Goal: Task Accomplishment & Management: Manage account settings

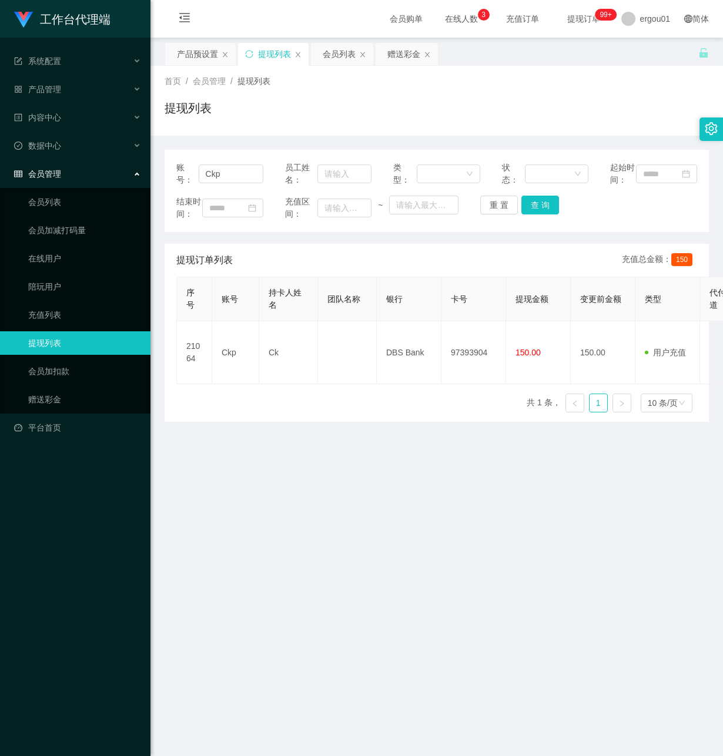
click at [62, 376] on ul "会员列表 会员加减打码量 在线用户 陪玩用户 充值列表 提现列表 会员加扣款 赠送彩金" at bounding box center [75, 301] width 150 height 226
drag, startPoint x: 53, startPoint y: 388, endPoint x: 85, endPoint y: 374, distance: 35.0
click at [53, 388] on link "赠送彩金" at bounding box center [84, 400] width 113 height 24
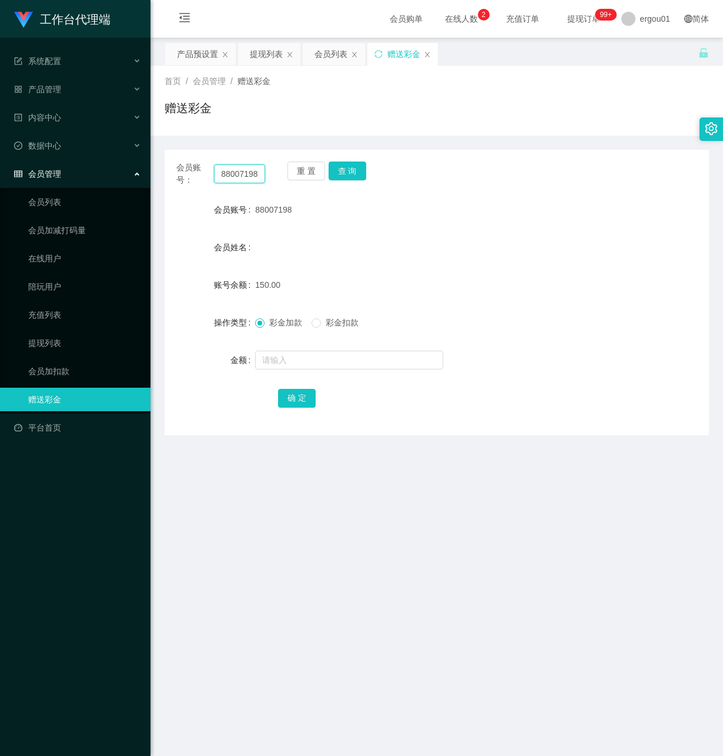
drag, startPoint x: 217, startPoint y: 175, endPoint x: 491, endPoint y: 213, distance: 276.0
click at [491, 213] on div "会员账号： 88007198 重 置 查 询 会员账号 88007198 会员姓名 账号余额 150.00 操作类型 彩金加款 彩金扣款 金额 确 定" at bounding box center [437, 293] width 544 height 286
paste input "Ckp"
type input "Ckp"
click at [349, 168] on button "查 询" at bounding box center [348, 171] width 38 height 19
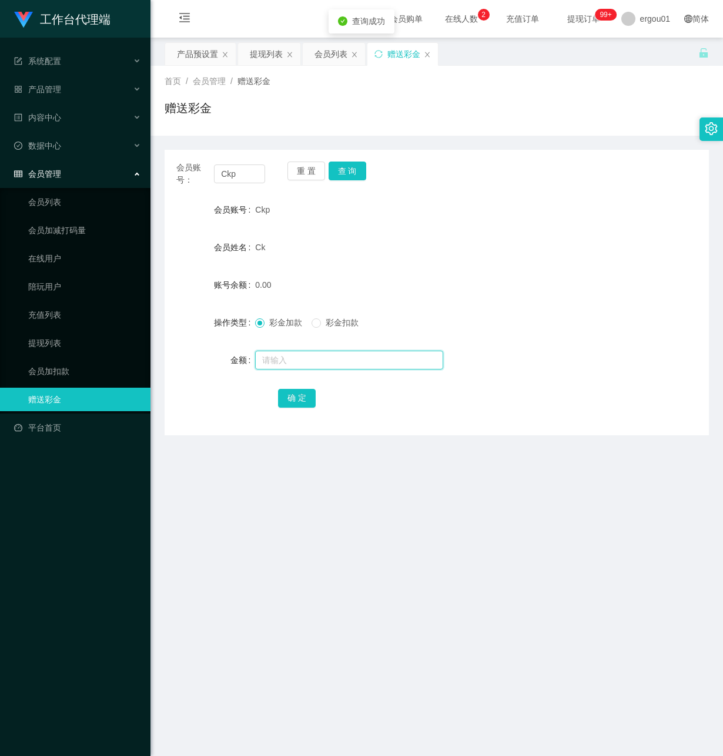
click at [284, 363] on input "text" at bounding box center [349, 360] width 188 height 19
type input "100"
click at [309, 397] on button "确 定" at bounding box center [297, 398] width 38 height 19
drag, startPoint x: 246, startPoint y: 173, endPoint x: 145, endPoint y: 180, distance: 100.7
click at [0, 158] on html "工作台代理端 系统配置 产品管理 产品列表 产品预设置 开奖记录 注单管理 即时注单 内容中心 数据中心 会员管理 会员列表 会员加减打码量 在线用户 陪玩用…" at bounding box center [361, 378] width 723 height 756
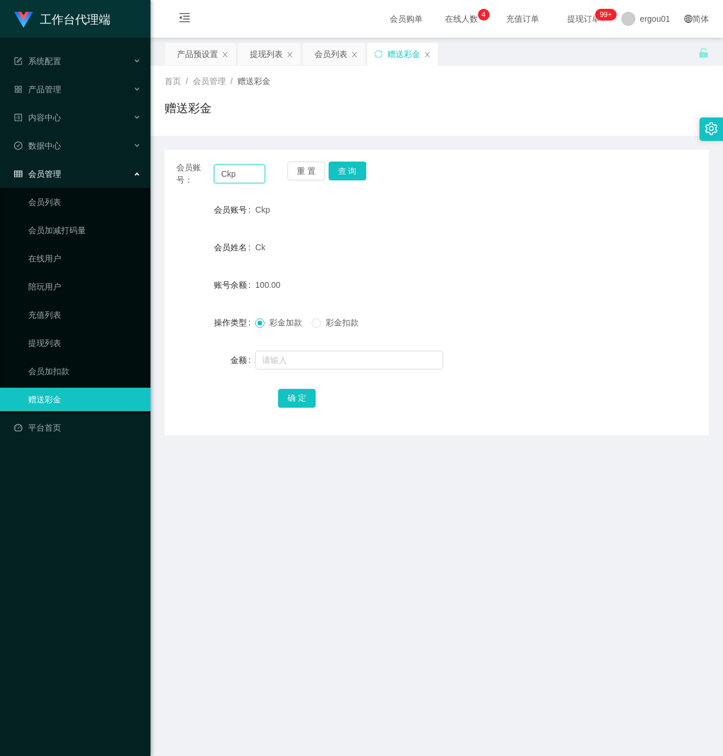
paste input "98265087"
type input "98265087"
drag, startPoint x: 351, startPoint y: 164, endPoint x: 337, endPoint y: 171, distance: 15.2
click at [348, 164] on button "查 询" at bounding box center [348, 171] width 38 height 19
click at [272, 362] on input "text" at bounding box center [349, 360] width 188 height 19
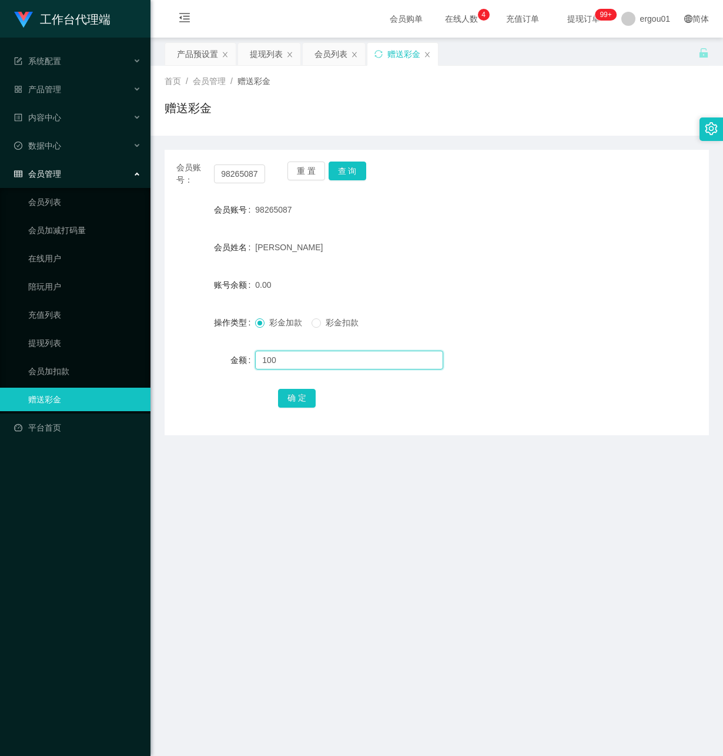
type input "100"
click at [296, 395] on button "确 定" at bounding box center [297, 398] width 38 height 19
drag, startPoint x: 219, startPoint y: 173, endPoint x: 347, endPoint y: 191, distance: 129.3
click at [347, 190] on div "会员账号： 98265087 重 置 查 询 会员账号 98265087 会员姓名 [PERSON_NAME] 账号余额 100.00 操作类型 彩金加款 彩…" at bounding box center [437, 293] width 544 height 286
paste input "88007198"
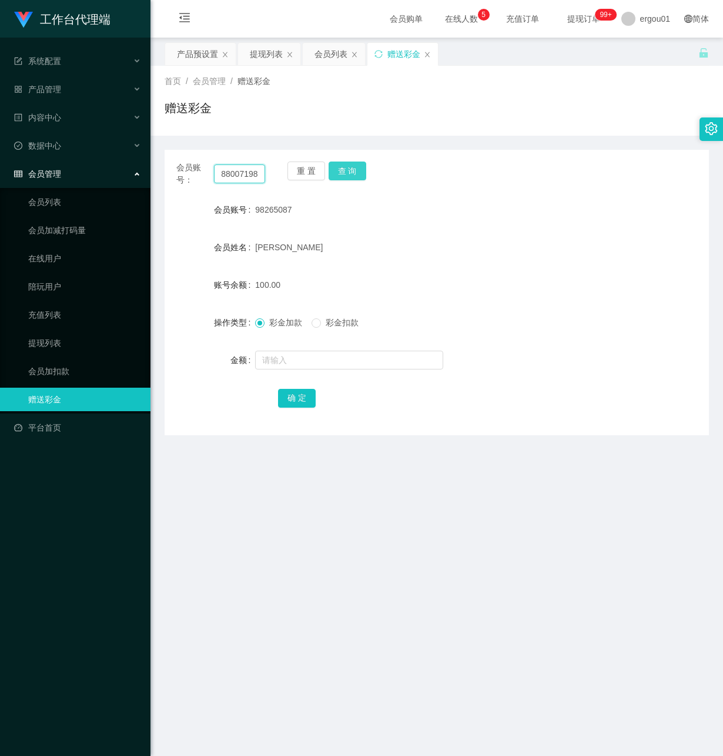
type input "88007198"
click at [355, 166] on button "查 询" at bounding box center [348, 171] width 38 height 19
click at [296, 360] on input "text" at bounding box center [349, 360] width 188 height 19
type input "100"
click at [298, 399] on button "确 定" at bounding box center [297, 398] width 38 height 19
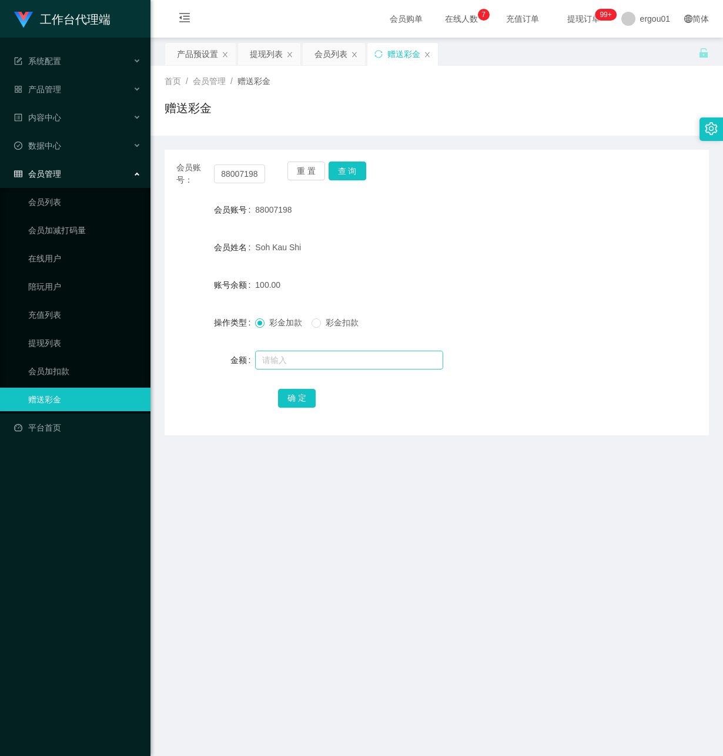
drag, startPoint x: 256, startPoint y: 532, endPoint x: 304, endPoint y: 351, distance: 187.3
click at [254, 522] on main "关闭左侧 关闭右侧 关闭其它 刷新页面 产品预设置 提现列表 会员列表 赠送彩金 首页 / 会员管理 / 赠送彩金 / 赠送彩金 会员账号： 88007198…" at bounding box center [436, 392] width 572 height 709
drag, startPoint x: 216, startPoint y: 173, endPoint x: 401, endPoint y: 208, distance: 188.4
click at [384, 203] on div "会员账号： 88007198 重 置 查 询 会员账号 88007198 会员姓名 Soh Kau Shi 账号余额 100.00 操作类型 彩金加款 彩金扣…" at bounding box center [437, 293] width 544 height 286
paste input "98265087"
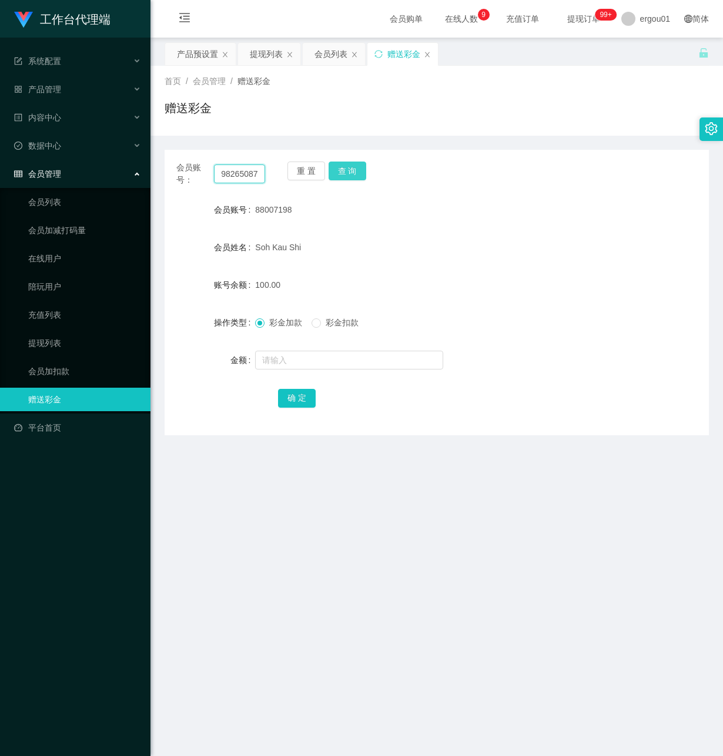
type input "98265087"
click at [346, 168] on button "查 询" at bounding box center [348, 171] width 38 height 19
drag, startPoint x: 337, startPoint y: 95, endPoint x: 314, endPoint y: 87, distance: 24.4
click at [337, 95] on div "首页 / 会员管理 / 赠送彩金 / 赠送彩金" at bounding box center [437, 100] width 544 height 51
click at [270, 46] on div "提现列表" at bounding box center [266, 54] width 33 height 22
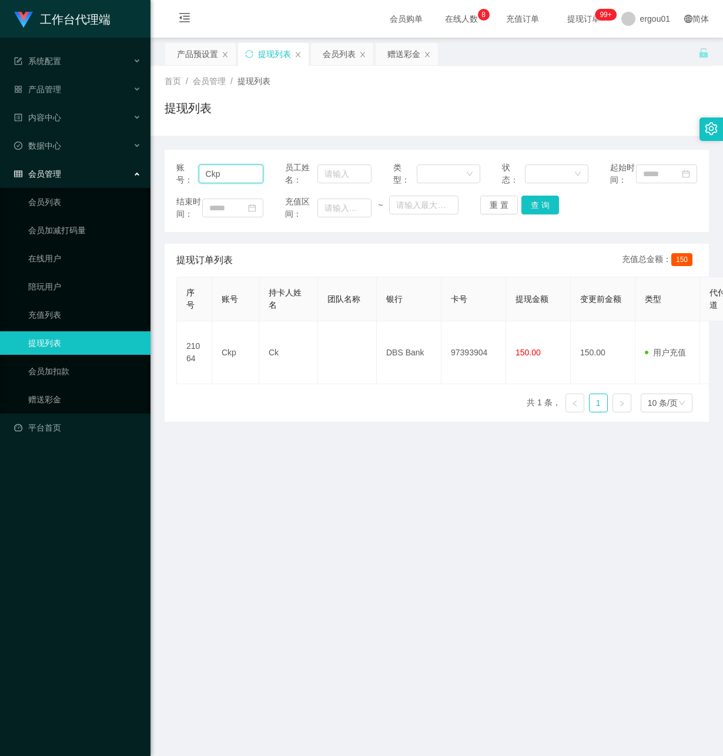
click at [233, 182] on input "Ckp" at bounding box center [231, 174] width 65 height 19
click at [538, 210] on button "查 询" at bounding box center [540, 205] width 38 height 19
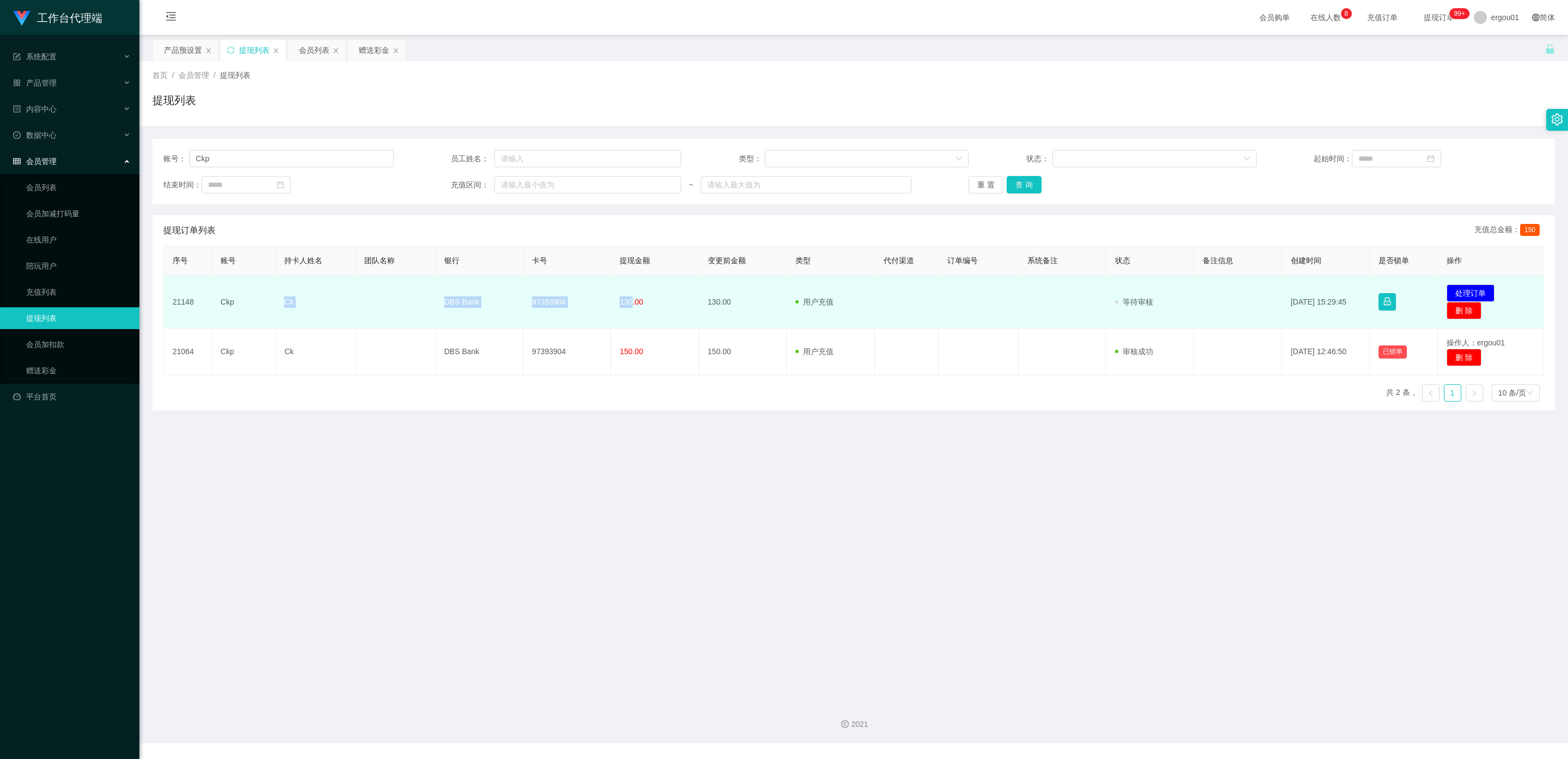
drag, startPoint x: 628, startPoint y: 300, endPoint x: 282, endPoint y: 300, distance: 346.0
click at [282, 300] on tr "21148 Ckp Ck DBS Bank 97393904 130.00 130.00 用户充值 人工扣款 审核驳回 审核成功 等待审核 [DATE] 15…" at bounding box center [854, 301] width 1380 height 53
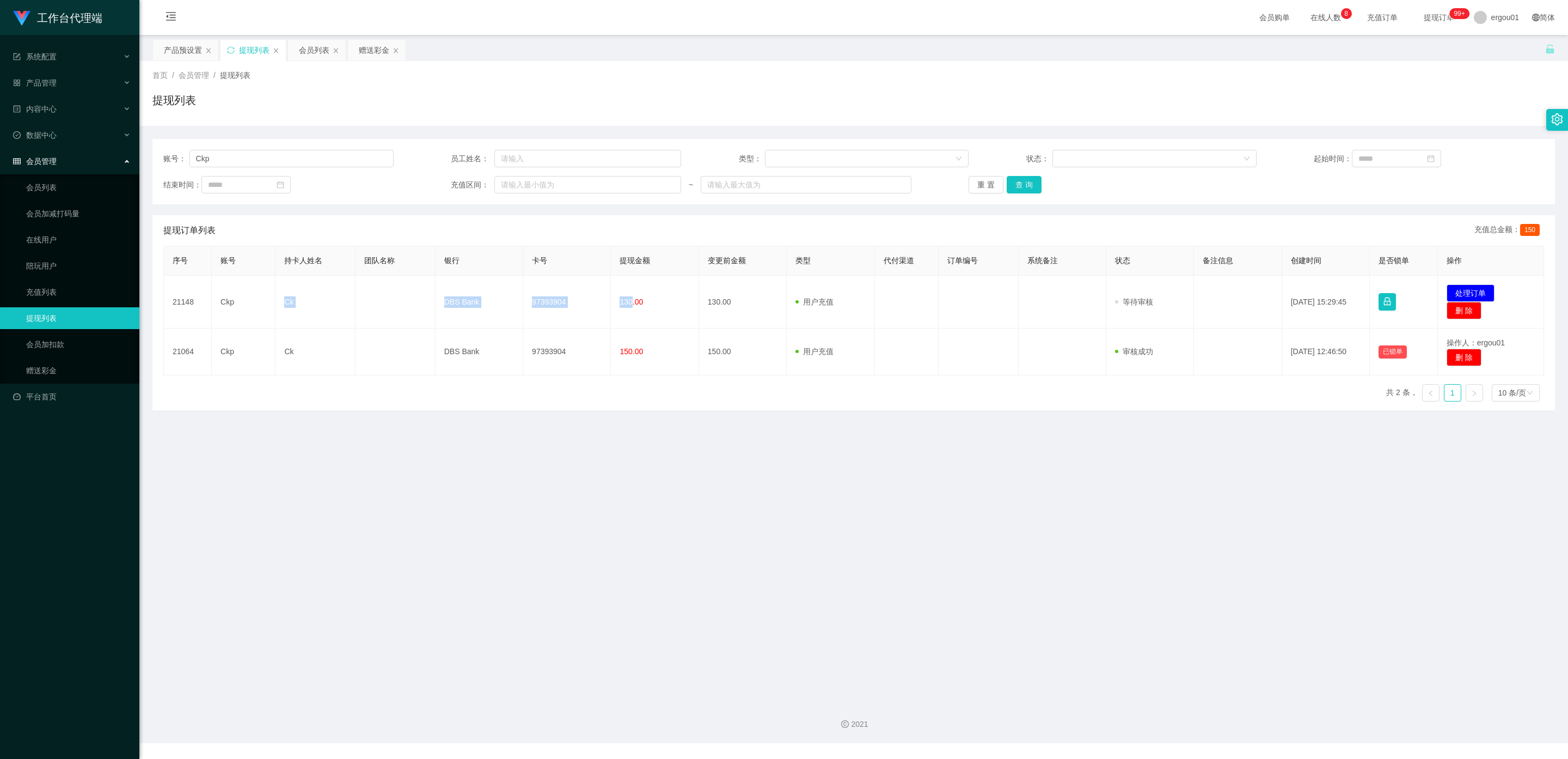
copy tr "Ck DBS Bank 97393904 130"
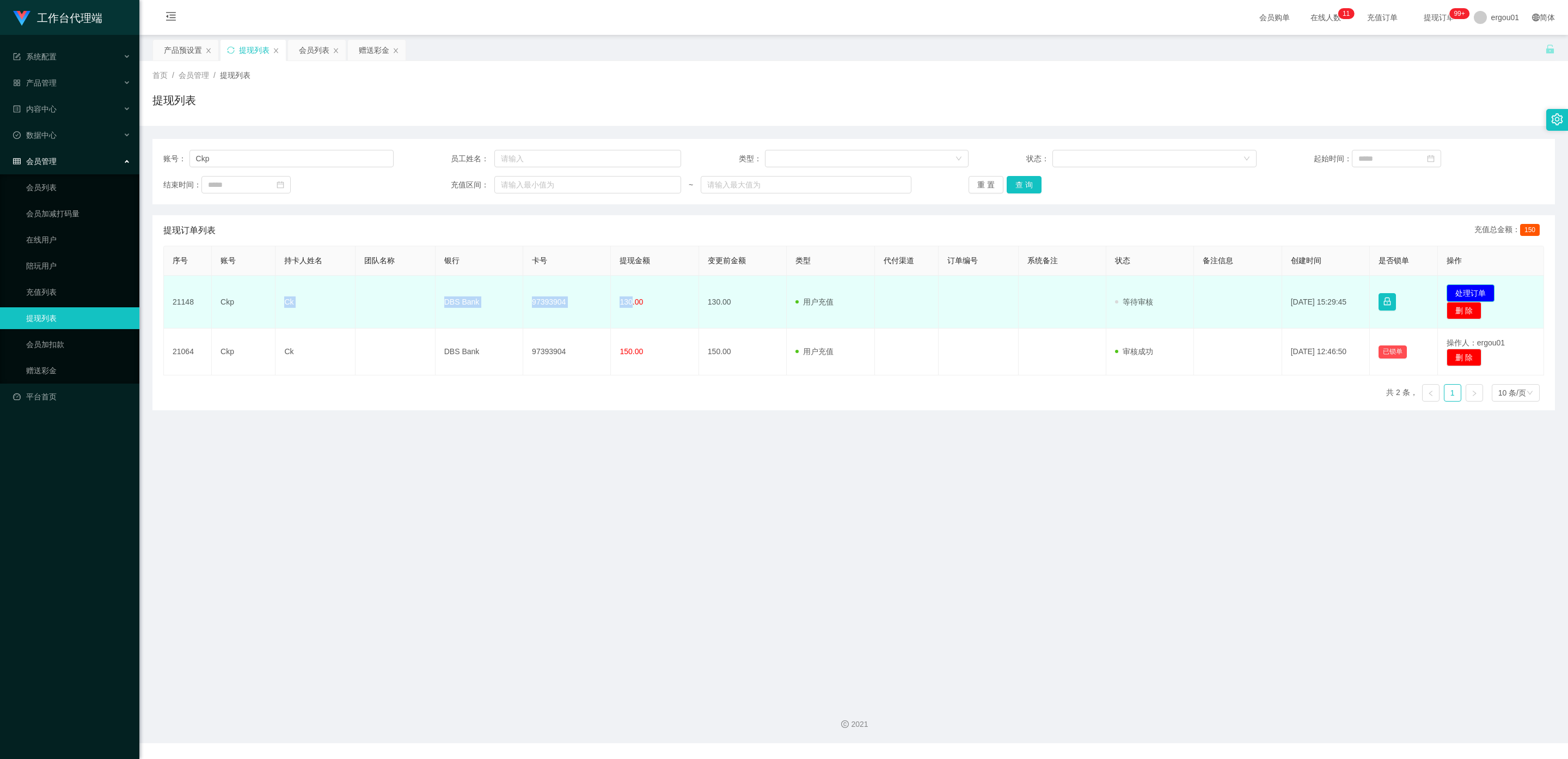
click at [669, 293] on button "处理订单" at bounding box center [1471, 293] width 48 height 18
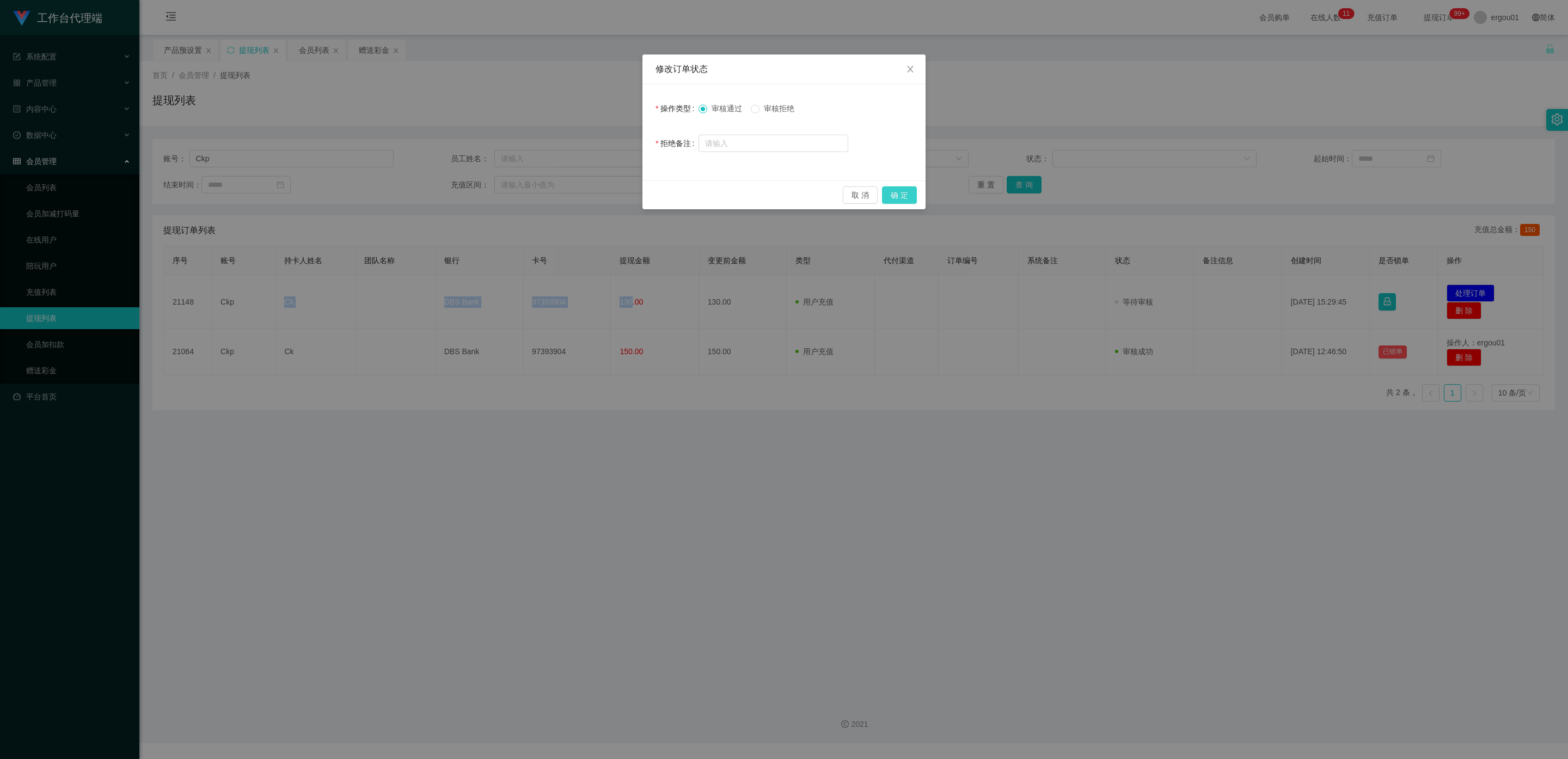
drag, startPoint x: 896, startPoint y: 195, endPoint x: 862, endPoint y: 194, distance: 34.0
click at [669, 194] on button "确 定" at bounding box center [899, 195] width 35 height 18
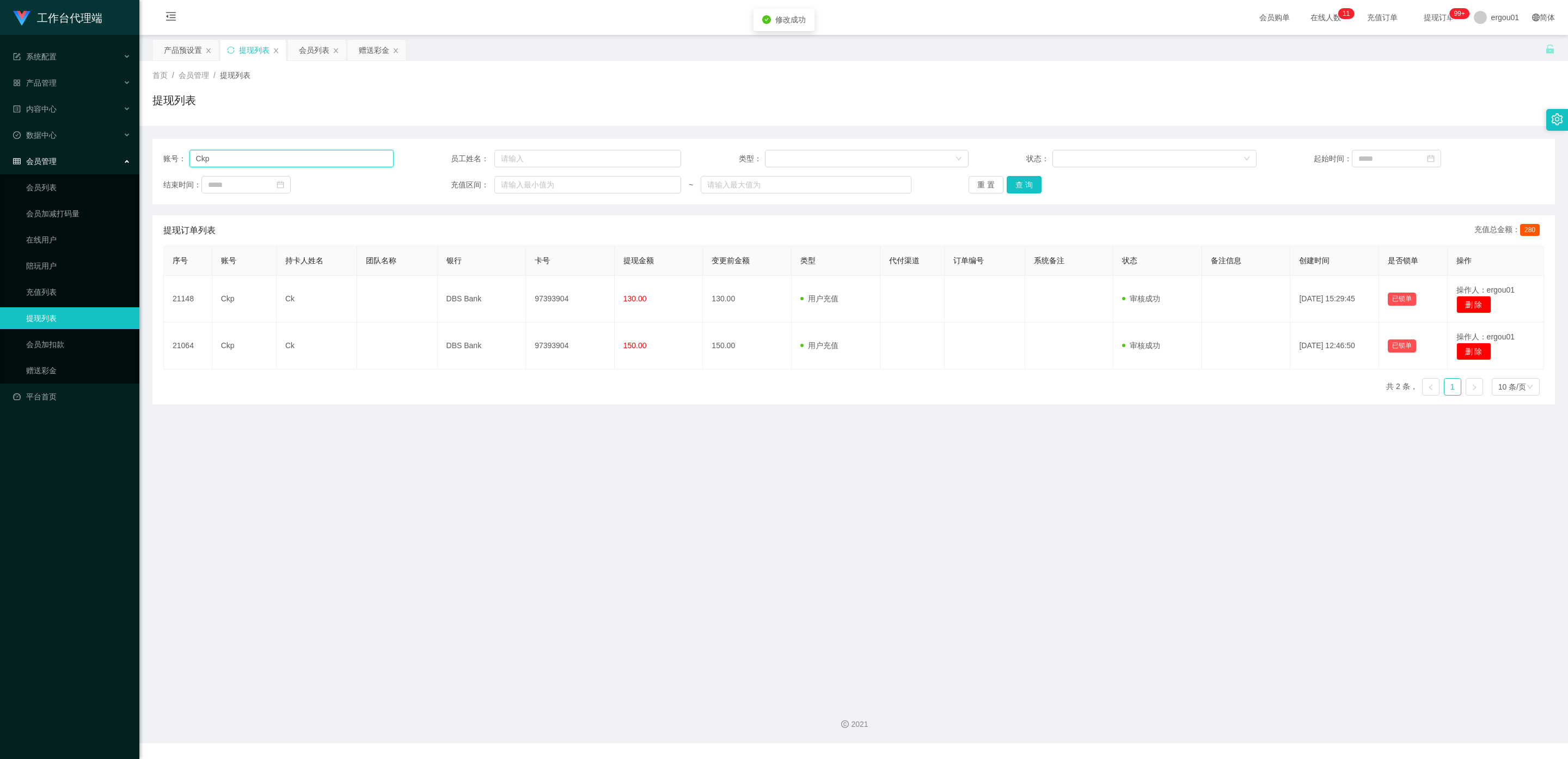
drag, startPoint x: 210, startPoint y: 160, endPoint x: 173, endPoint y: 169, distance: 38.1
click at [86, 160] on section "工作台代理端 系统配置 产品管理 产品列表 产品预设置 开奖记录 注单管理 即时注单 内容中心 数据中心 会员管理 会员列表 会员加减打码量 在线用户 陪玩用…" at bounding box center [784, 372] width 1568 height 743
paste input "98265087"
type input "98265087"
click at [669, 182] on button "查 询" at bounding box center [1024, 184] width 35 height 18
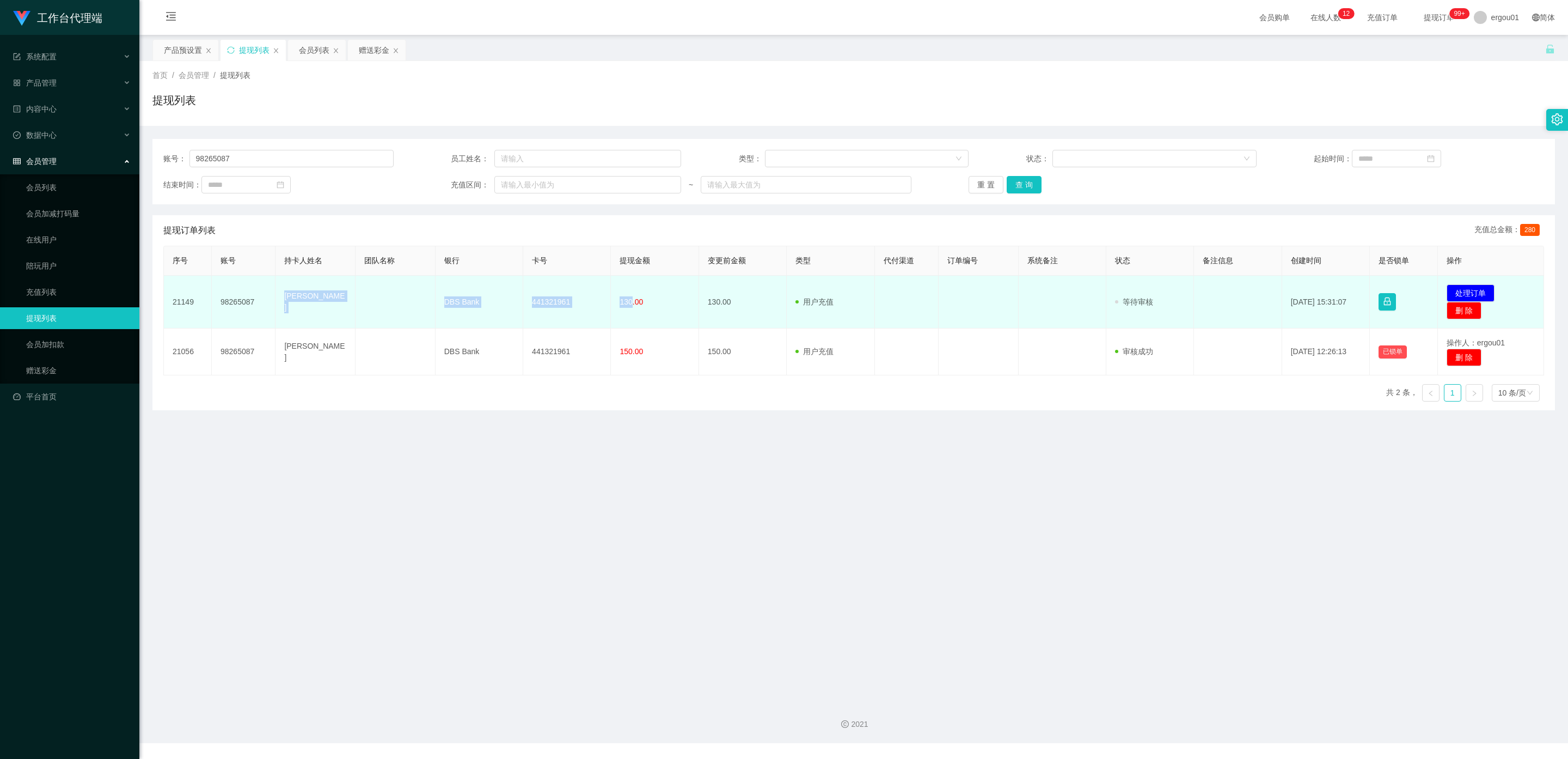
drag, startPoint x: 628, startPoint y: 299, endPoint x: 280, endPoint y: 294, distance: 348.0
click at [280, 294] on tr "21149 98265087 miao [PERSON_NAME] DBS Bank 441321961 130.00 130.00 用户充值 人工扣款 审核…" at bounding box center [854, 301] width 1380 height 53
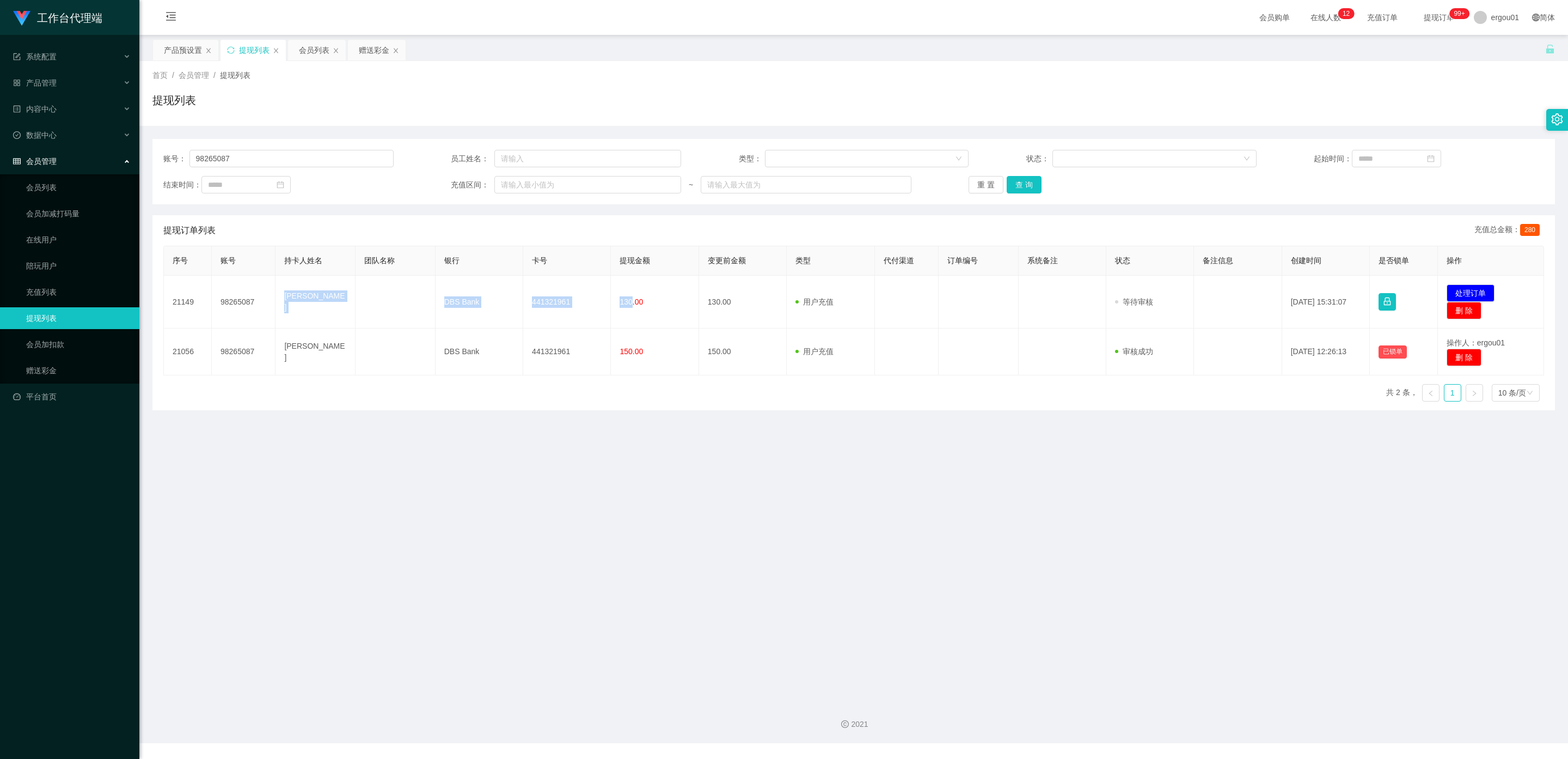
copy tr "miao [PERSON_NAME] DBS Bank 441321961 130"
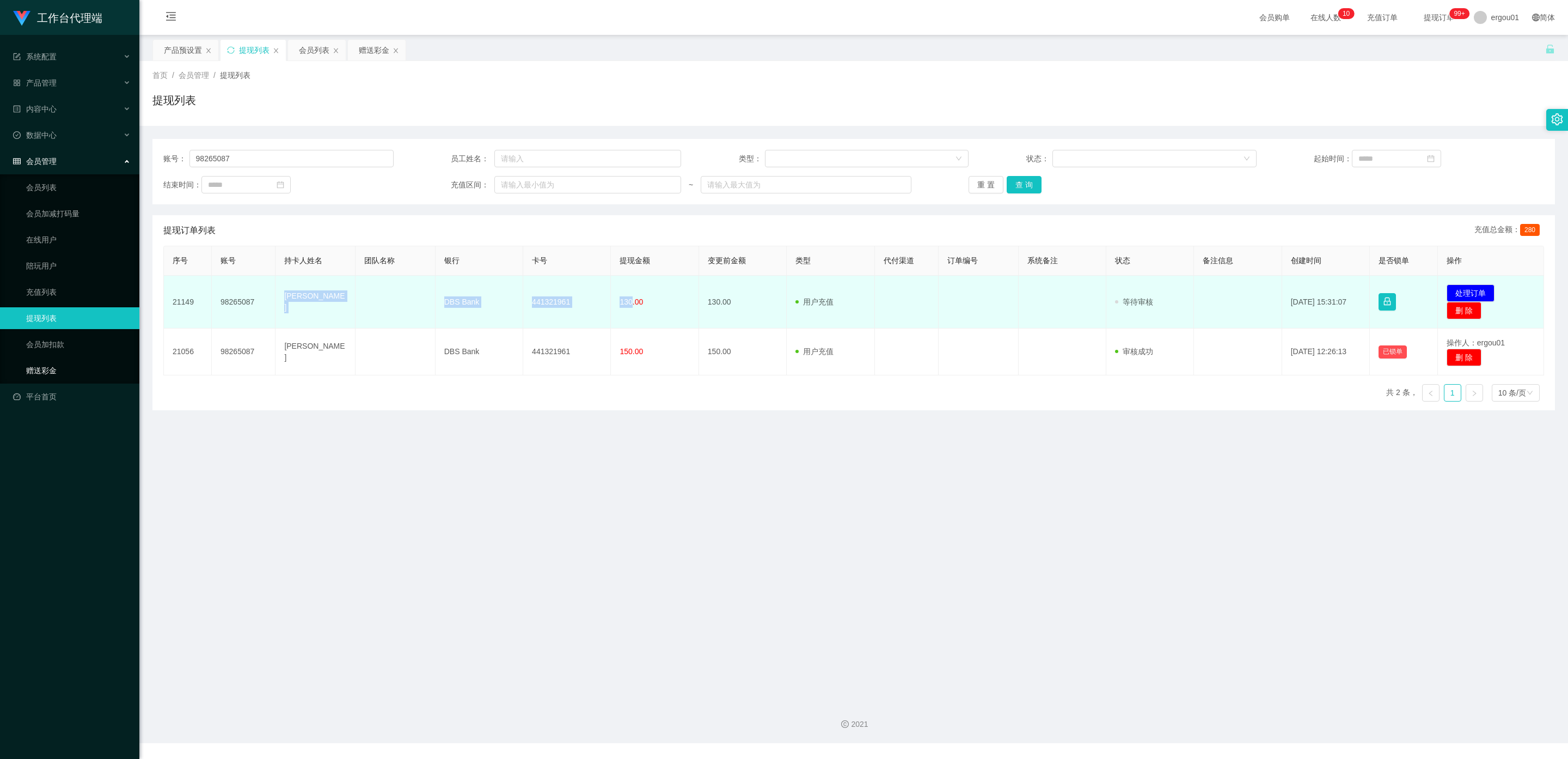
drag, startPoint x: 72, startPoint y: 368, endPoint x: 205, endPoint y: 286, distance: 156.2
click at [72, 366] on link "赠送彩金" at bounding box center [78, 371] width 105 height 22
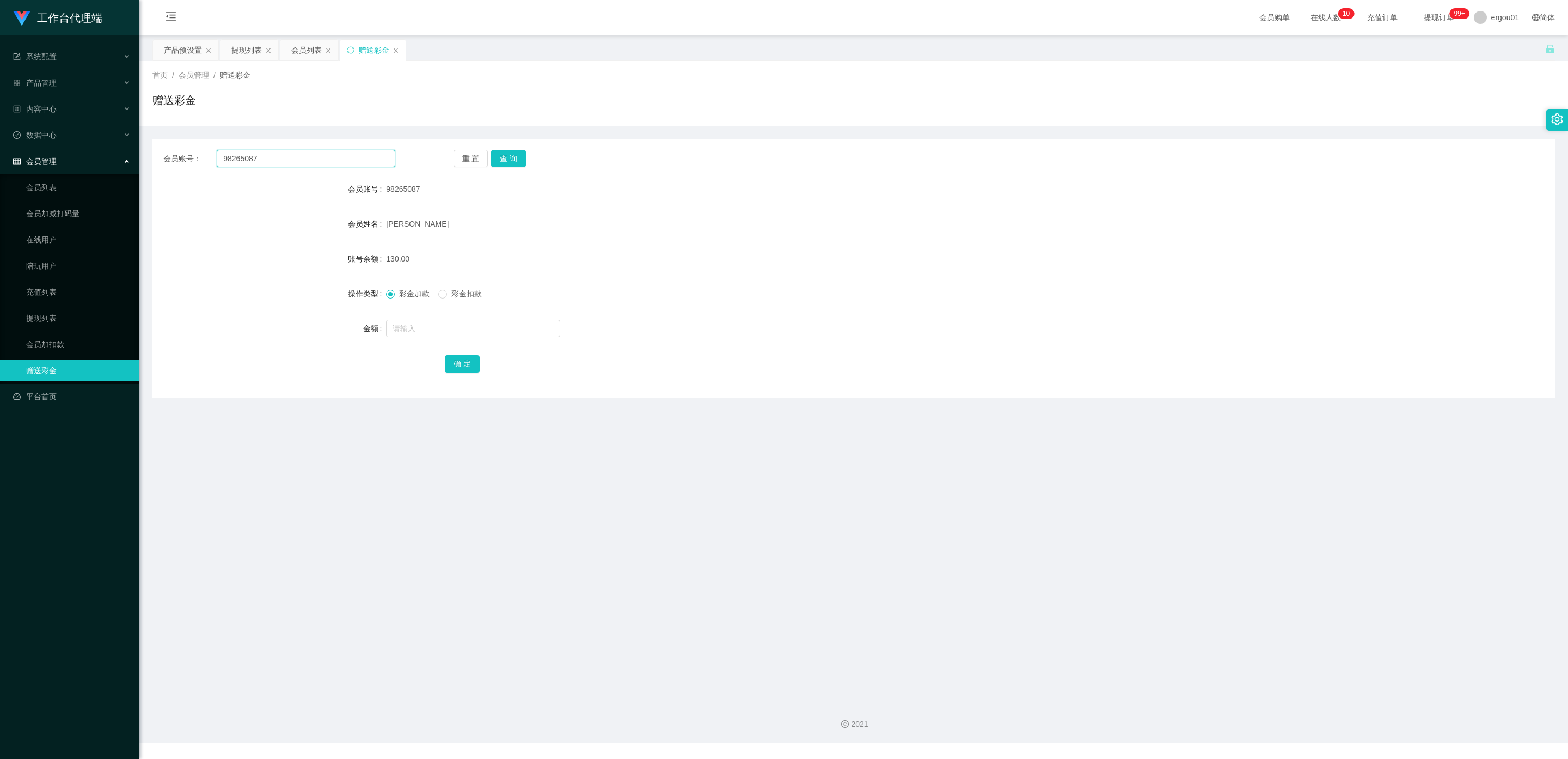
drag, startPoint x: 274, startPoint y: 159, endPoint x: 200, endPoint y: 186, distance: 78.8
click at [41, 156] on section "工作台代理端 系统配置 产品管理 产品列表 产品预设置 开奖记录 注单管理 即时注单 内容中心 数据中心 会员管理 会员列表 会员加减打码量 在线用户 陪玩用…" at bounding box center [784, 372] width 1568 height 743
paste input "88007198"
type input "88007198"
click at [513, 156] on button "查 询" at bounding box center [508, 158] width 35 height 18
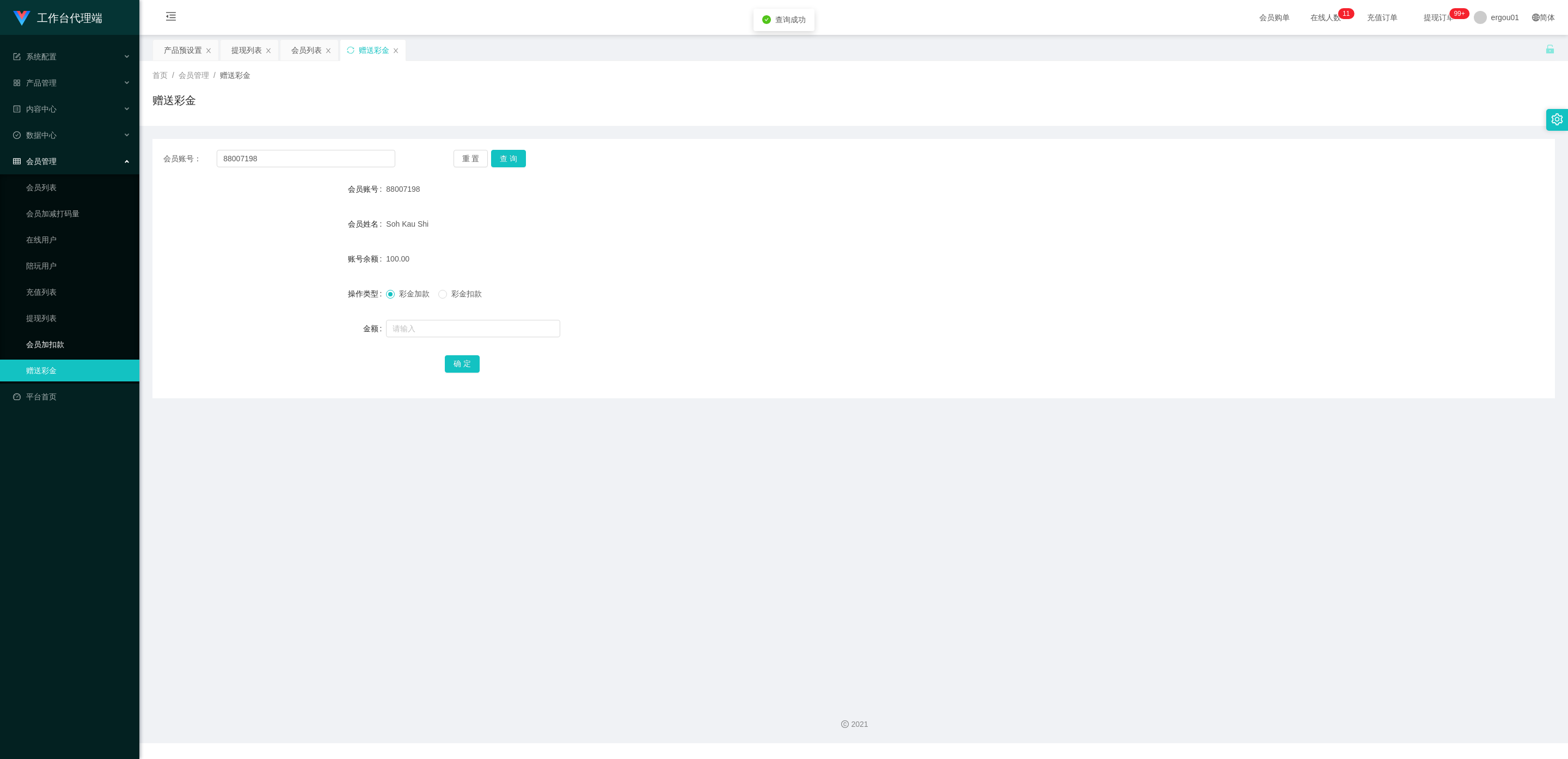
click at [58, 334] on link "会员加扣款" at bounding box center [78, 345] width 105 height 22
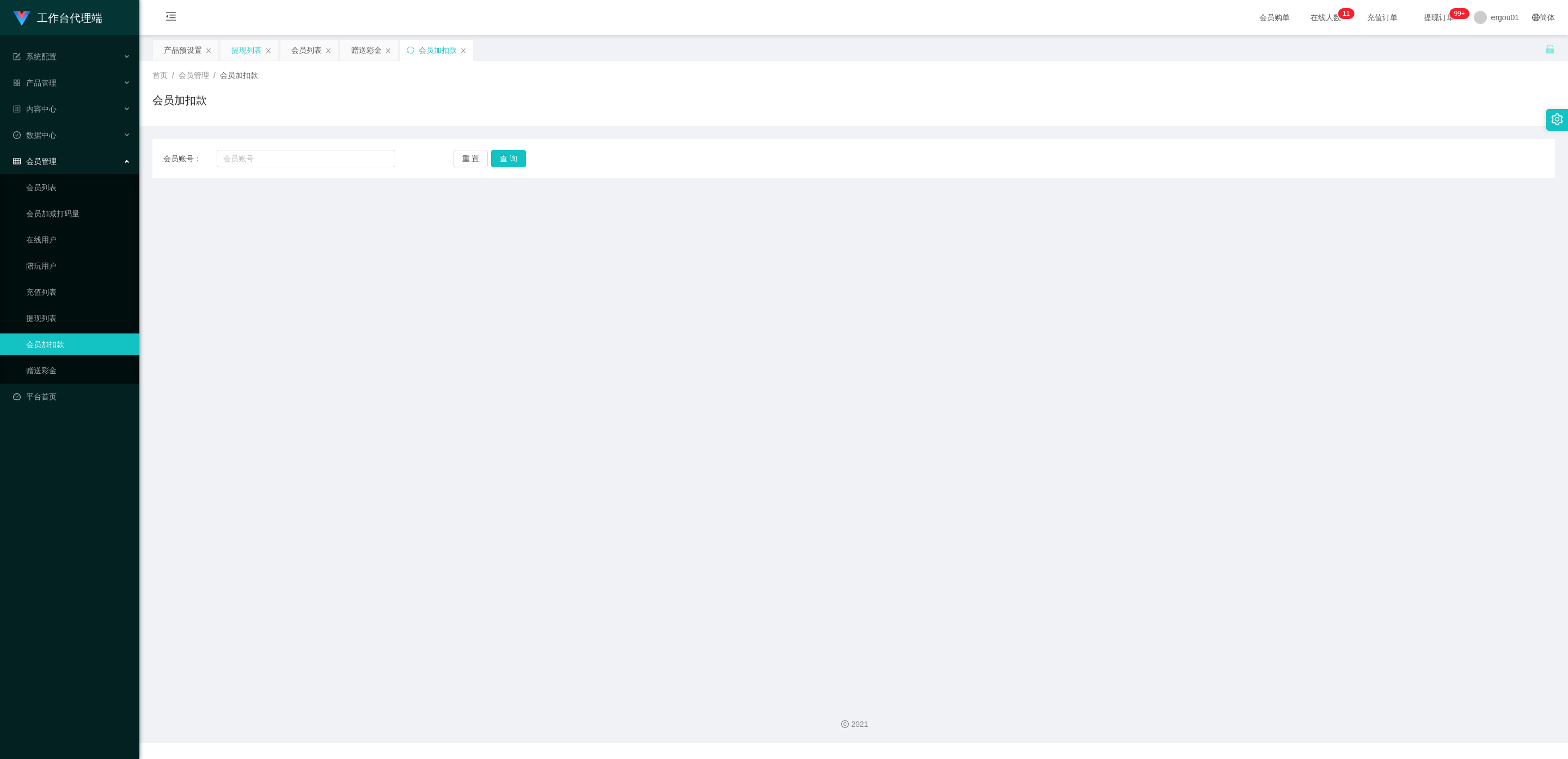
click at [253, 51] on div "提现列表" at bounding box center [246, 50] width 31 height 20
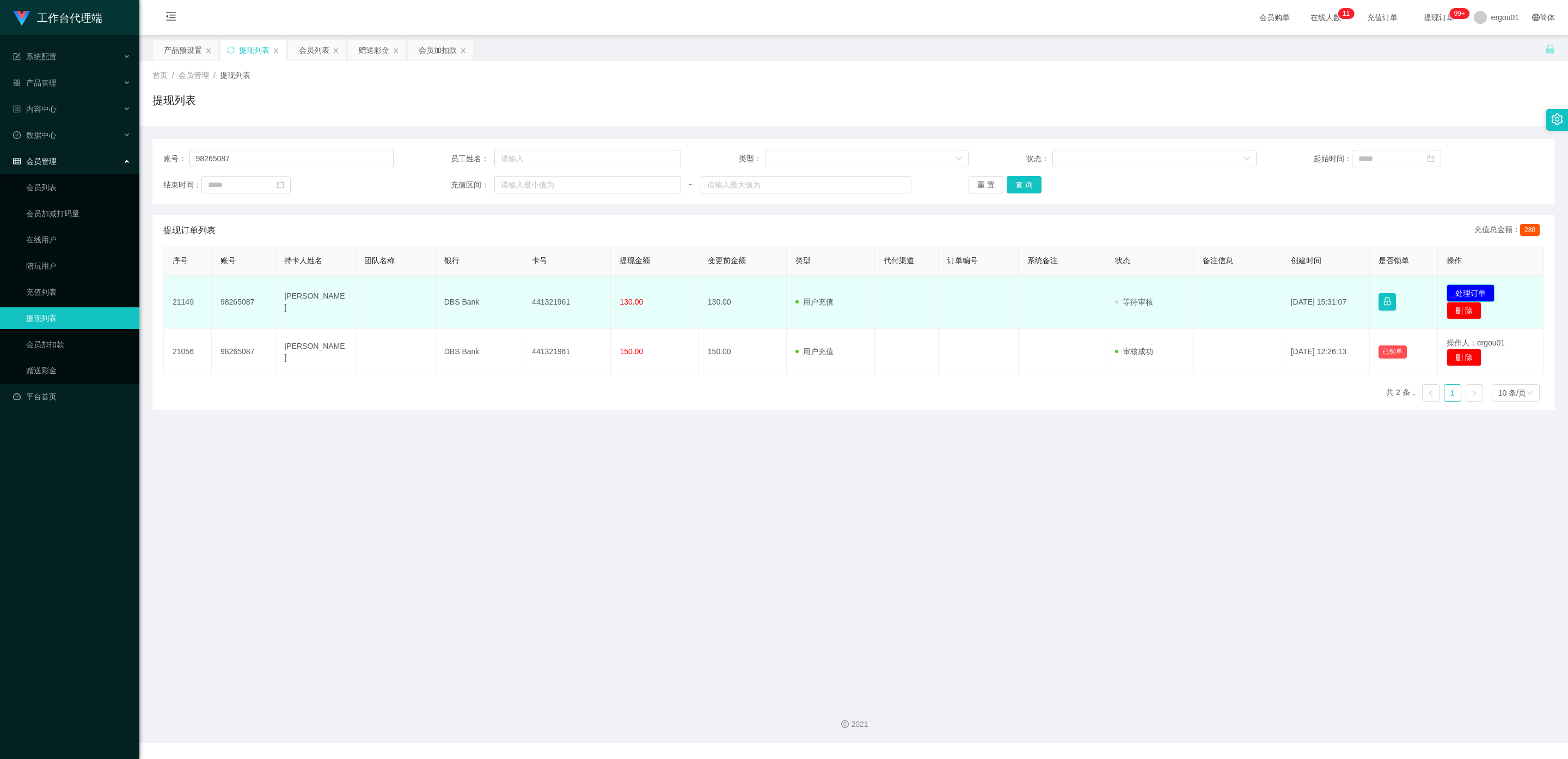
click at [669, 293] on button "处理订单" at bounding box center [1471, 293] width 48 height 18
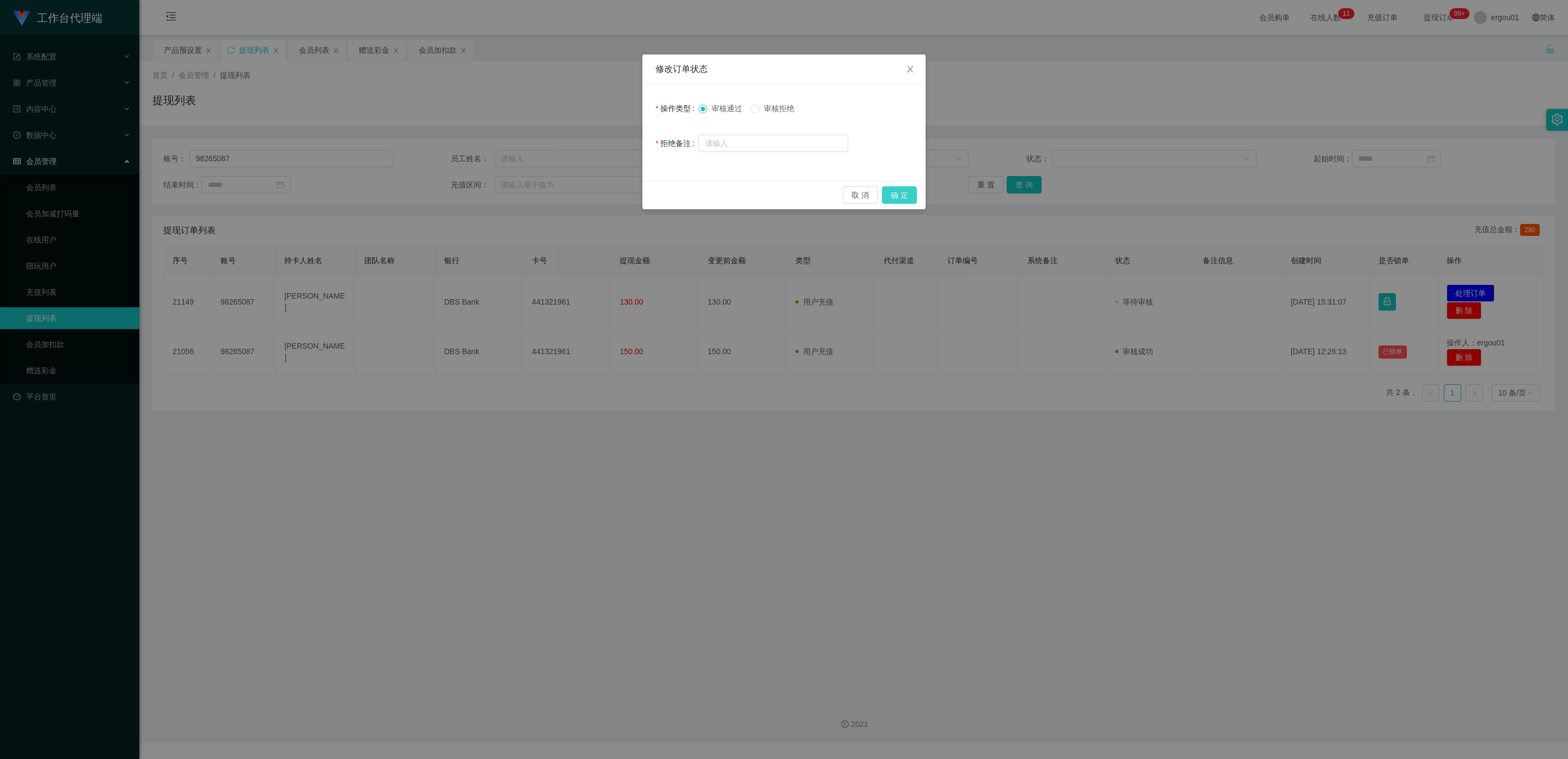
click at [669, 195] on button "确 定" at bounding box center [899, 195] width 35 height 18
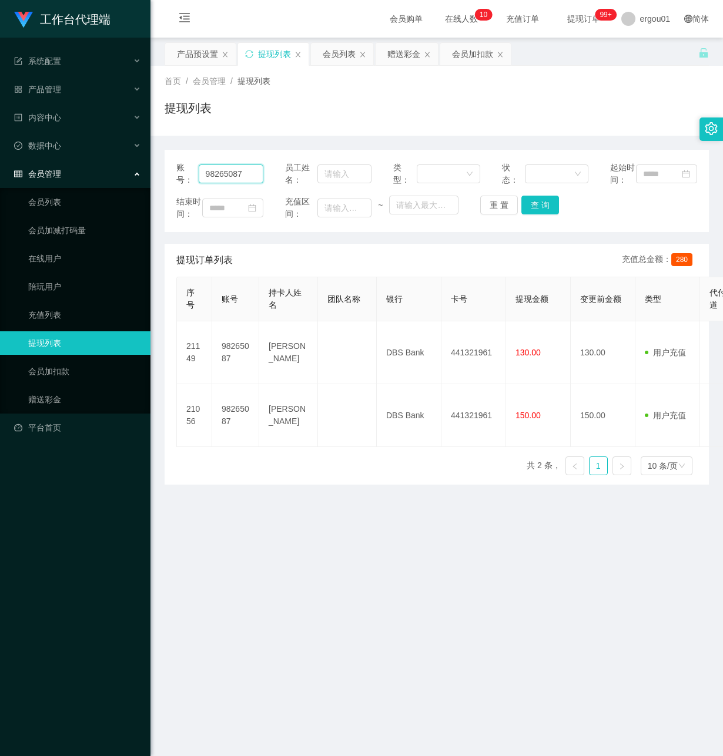
drag, startPoint x: 16, startPoint y: 172, endPoint x: -3, endPoint y: 166, distance: 19.7
click at [0, 166] on html "工作台代理端 系统配置 产品管理 产品列表 产品预设置 开奖记录 注单管理 即时注单 内容中心 数据中心 会员管理 会员列表 会员加减打码量 在线用户 陪玩用…" at bounding box center [361, 378] width 723 height 756
paste input "88007198"
type input "88007198"
click at [533, 214] on button "查 询" at bounding box center [540, 205] width 38 height 19
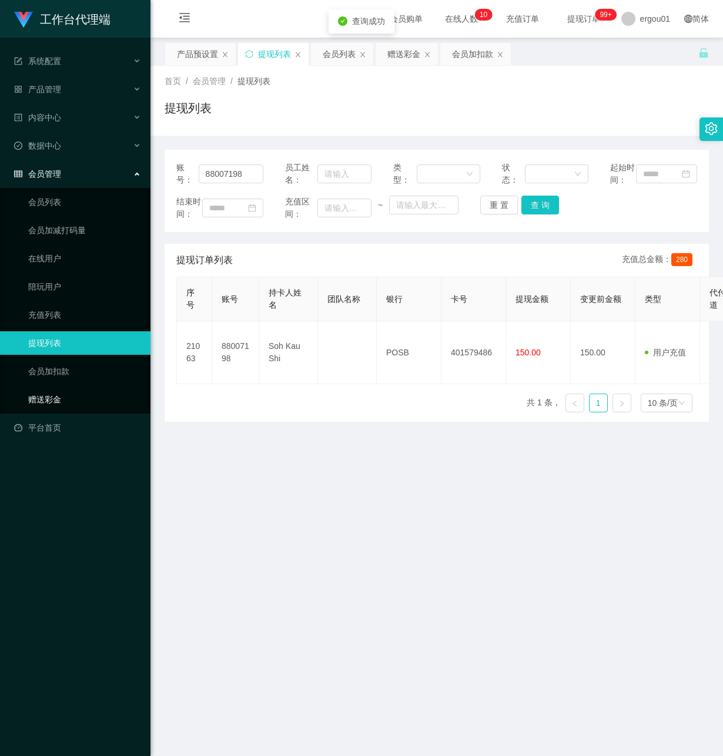
click at [53, 388] on link "赠送彩金" at bounding box center [84, 400] width 113 height 24
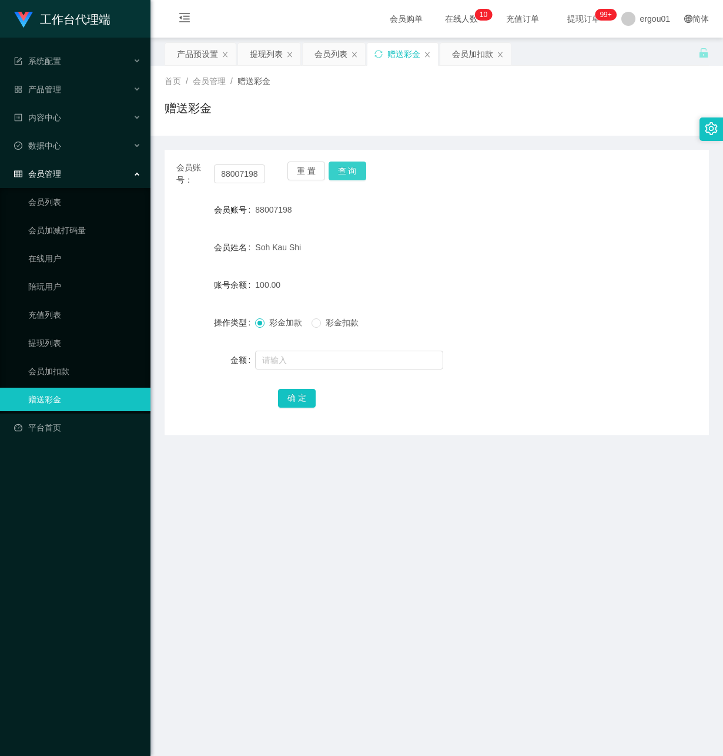
click at [347, 168] on button "查 询" at bounding box center [348, 171] width 38 height 19
click at [333, 172] on button "查 询" at bounding box center [348, 171] width 38 height 19
drag, startPoint x: 45, startPoint y: 324, endPoint x: 98, endPoint y: 310, distance: 54.7
click at [43, 331] on link "提现列表" at bounding box center [84, 343] width 113 height 24
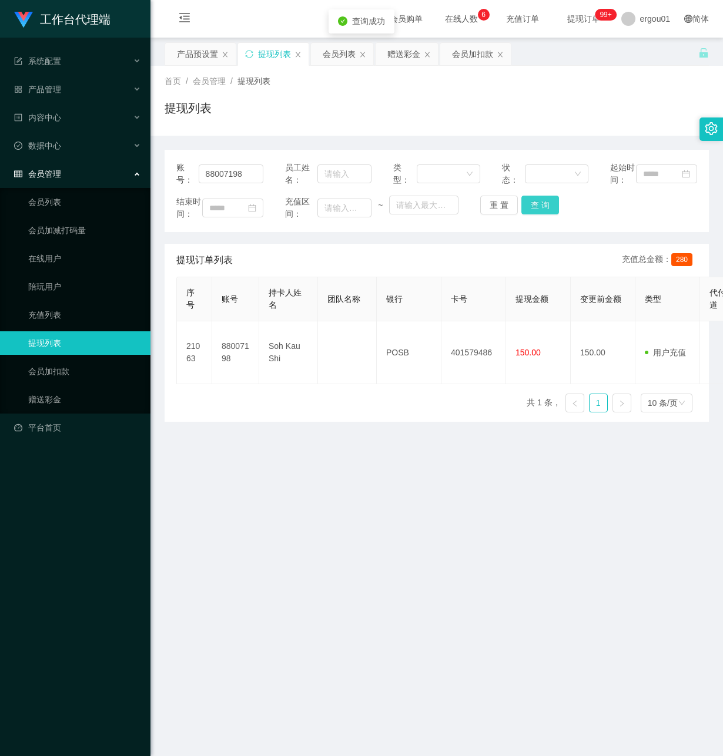
click at [535, 212] on button "查 询" at bounding box center [540, 205] width 38 height 19
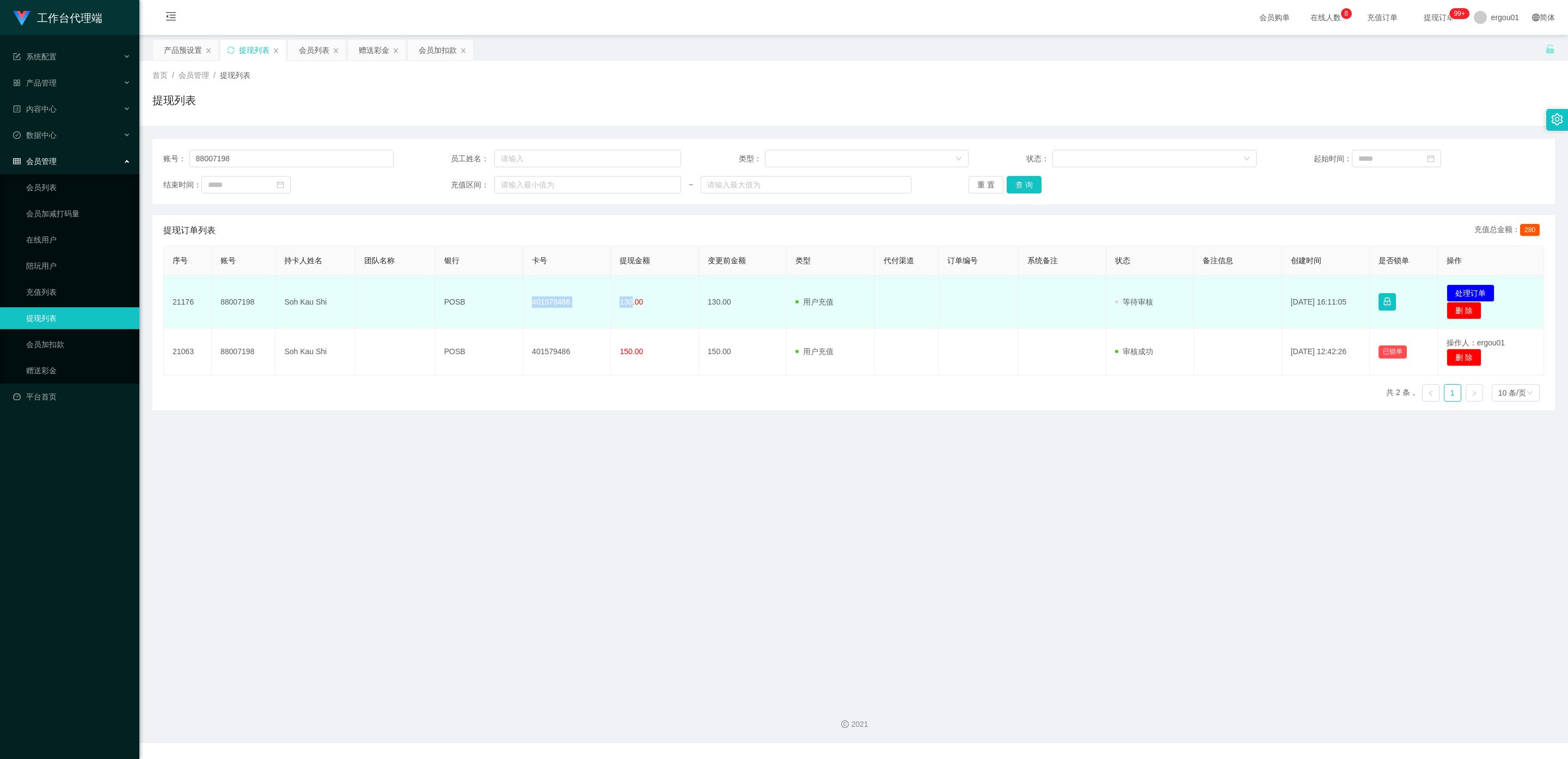
drag, startPoint x: 627, startPoint y: 297, endPoint x: 558, endPoint y: 301, distance: 69.1
click at [534, 299] on tr "21176 88007198 Soh Kau Shi POSB 401579486 130.00 130.00 用户充值 人工扣款 审核驳回 审核成功 等待审…" at bounding box center [854, 301] width 1380 height 53
drag, startPoint x: 573, startPoint y: 301, endPoint x: 567, endPoint y: 302, distance: 6.1
click at [573, 302] on td "401579486" at bounding box center [567, 301] width 88 height 53
click at [566, 305] on td "401579486" at bounding box center [567, 301] width 88 height 53
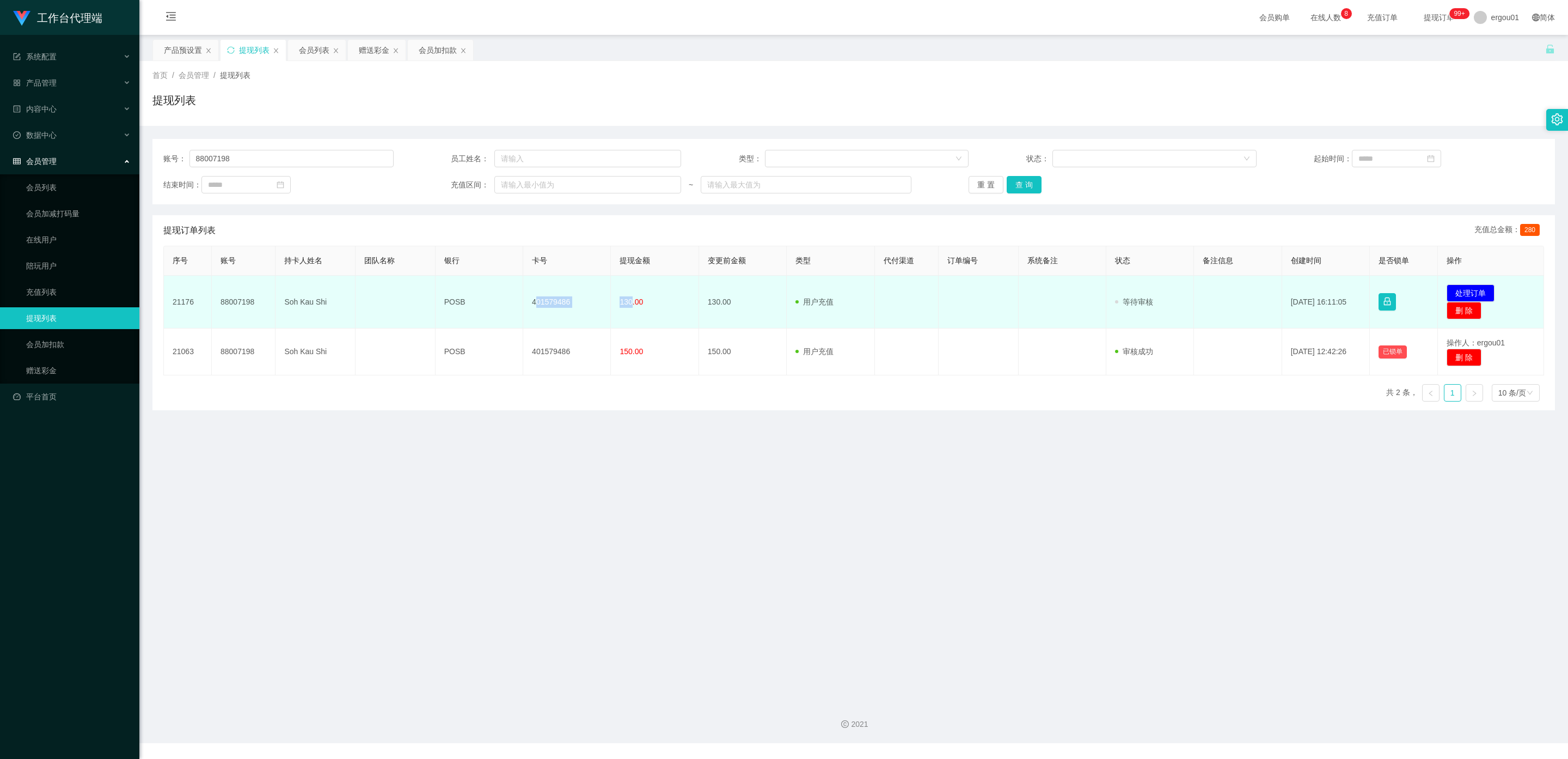
click at [569, 299] on td "401579486" at bounding box center [567, 301] width 88 height 53
drag, startPoint x: 567, startPoint y: 299, endPoint x: 281, endPoint y: 299, distance: 286.0
click at [281, 299] on tr "21176 88007198 Soh Kau Shi POSB 401579486 130.00 130.00 用户充值 人工扣款 审核驳回 审核成功 等待审…" at bounding box center [854, 301] width 1380 height 53
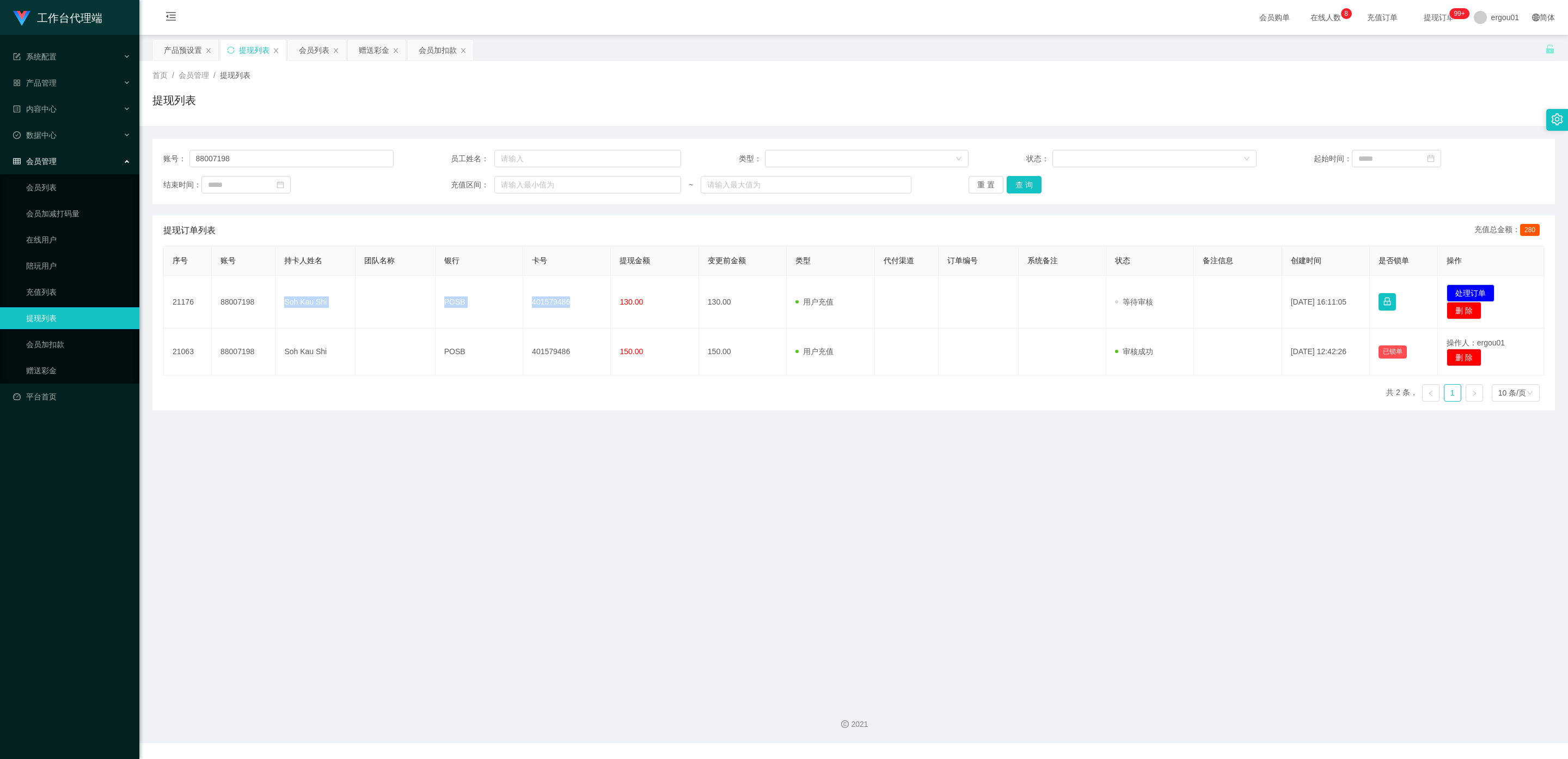
copy tr "Soh Kau Shi POSB 401579486"
click at [669, 293] on button "处理订单" at bounding box center [1471, 293] width 48 height 18
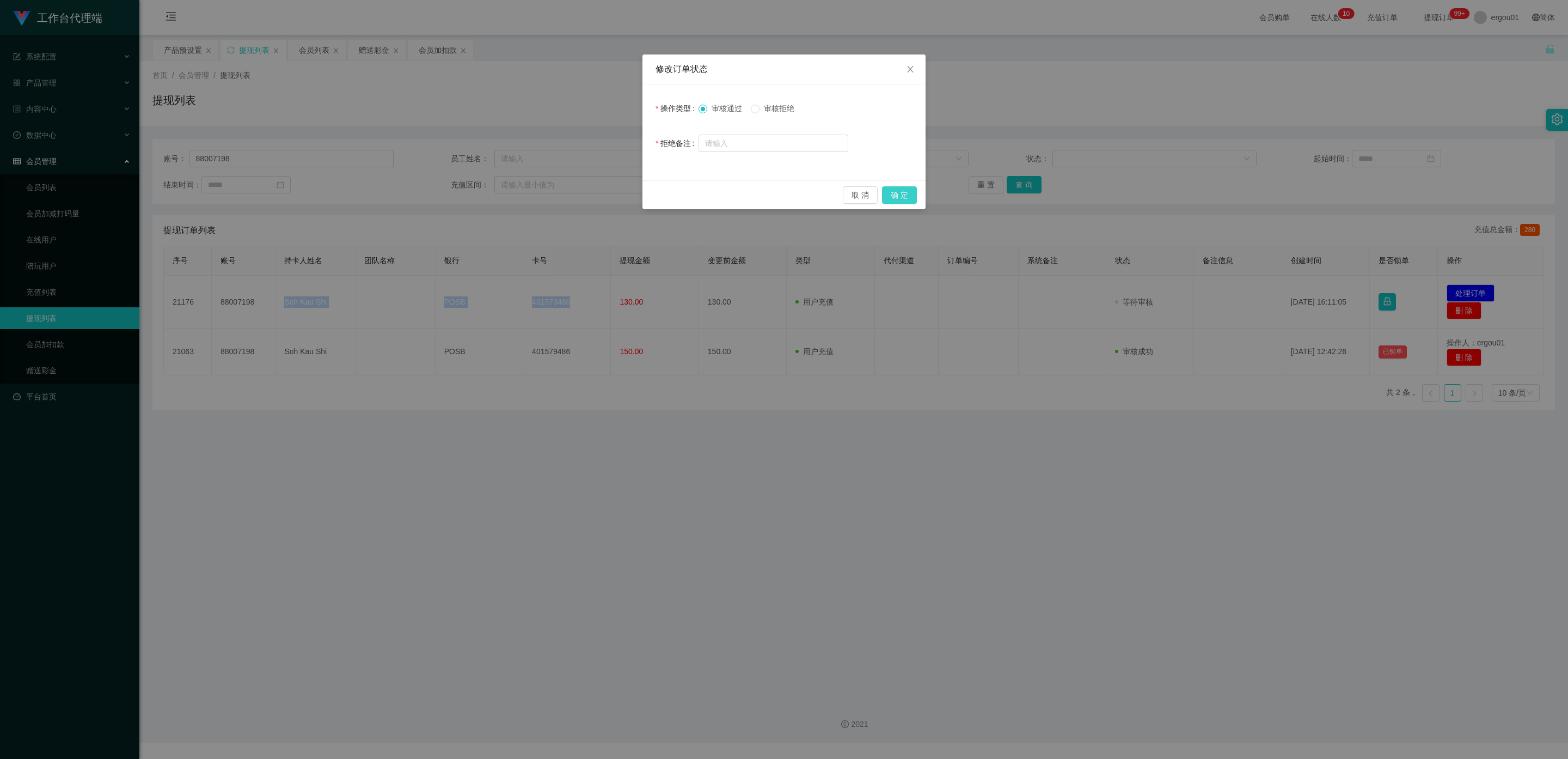
click at [669, 196] on button "确 定" at bounding box center [899, 195] width 35 height 18
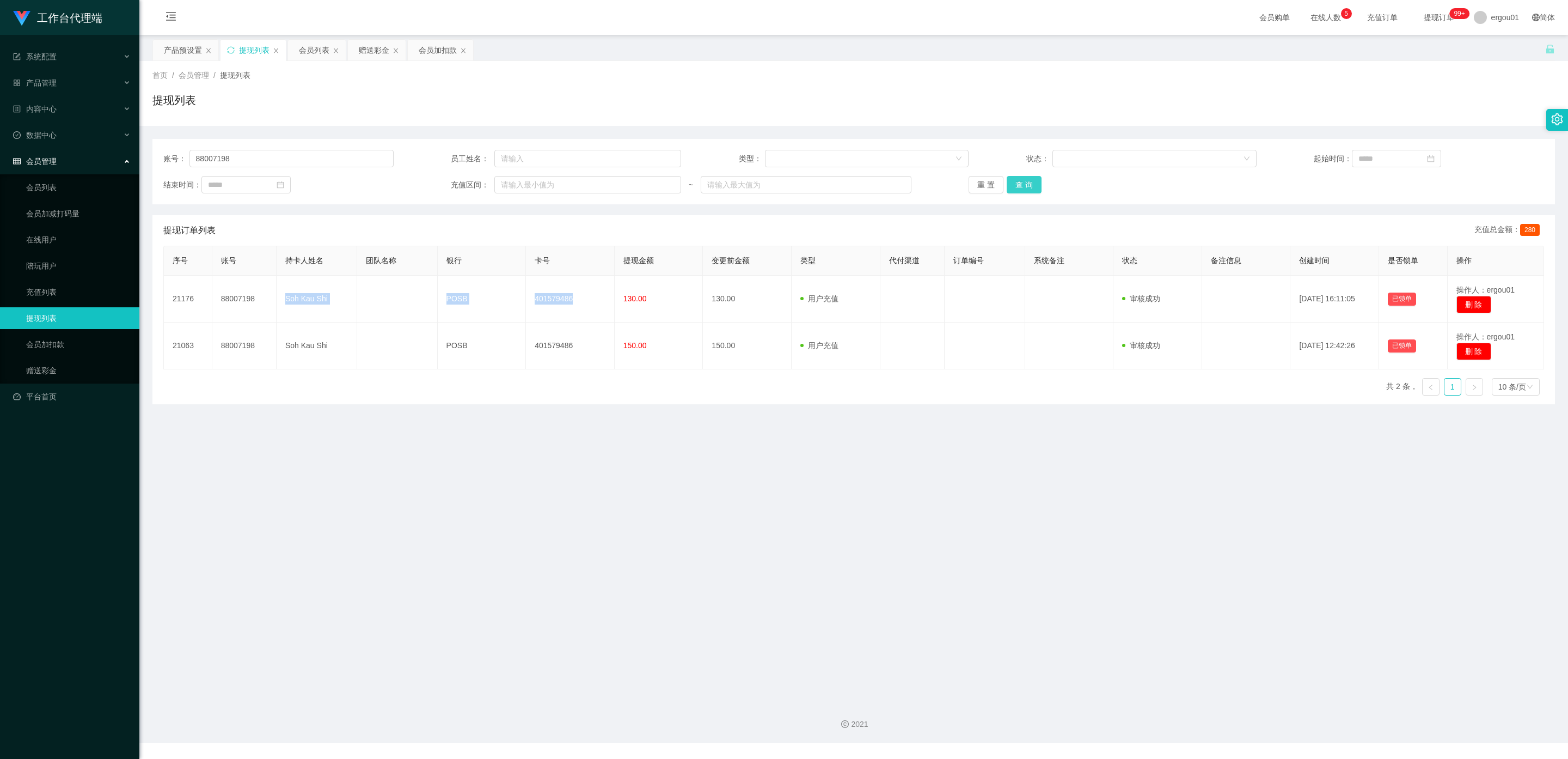
click at [669, 183] on button "查 询" at bounding box center [1024, 184] width 35 height 18
